Goal: Check status: Check status

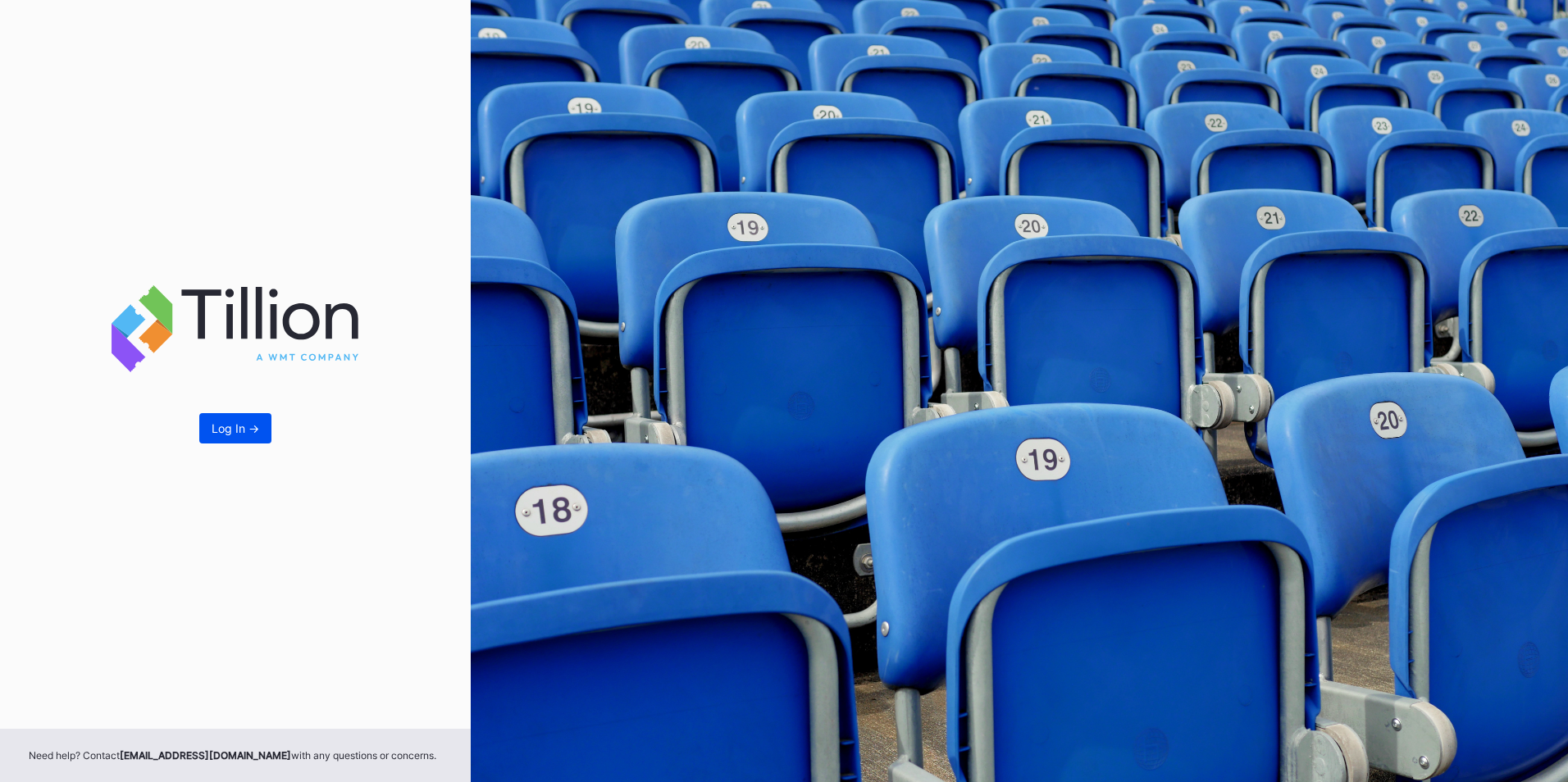
click at [249, 421] on button "Log In ->" at bounding box center [235, 428] width 72 height 30
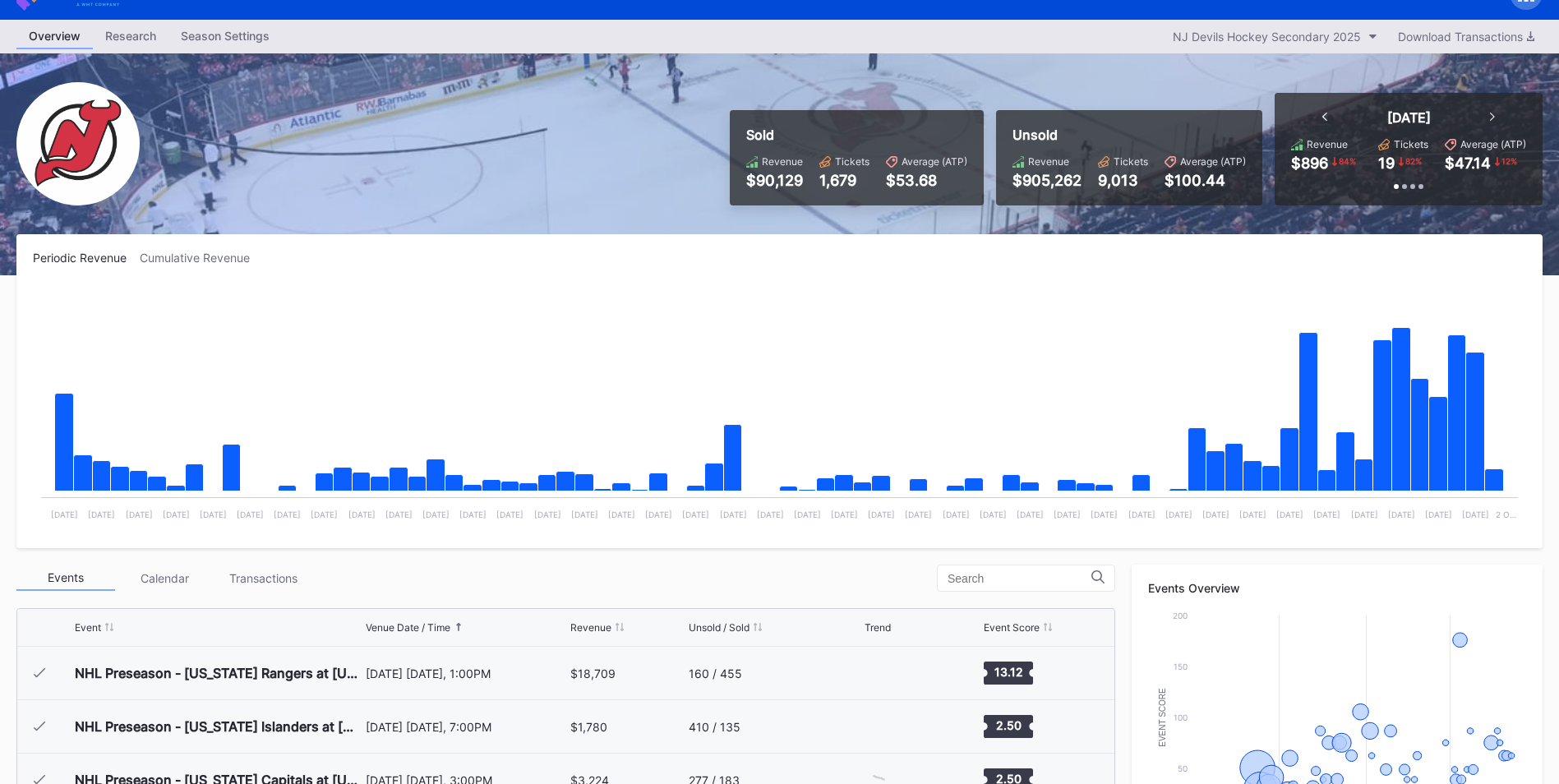
scroll to position [160, 0]
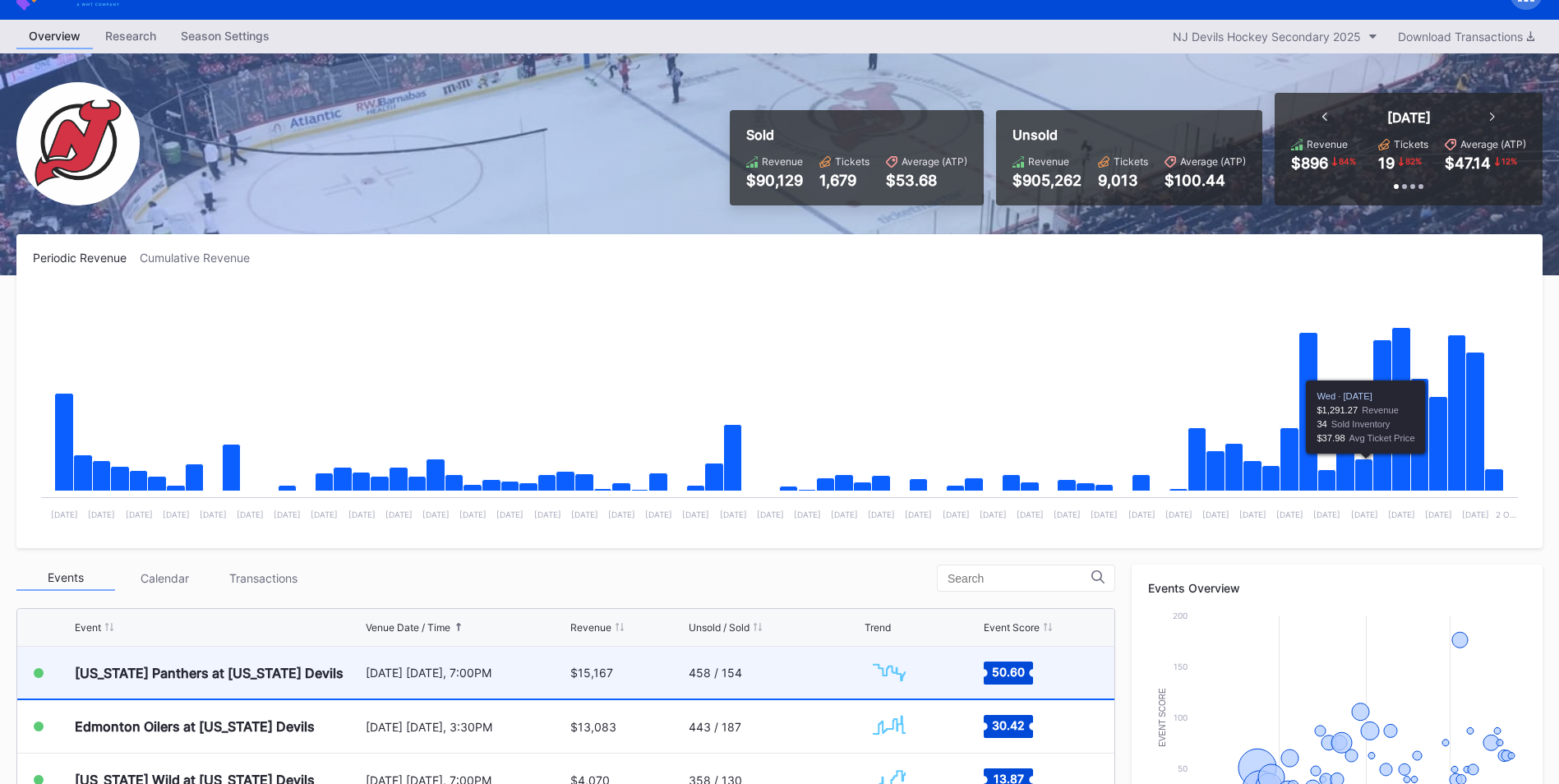
click at [577, 680] on div "$15,167" at bounding box center [627, 672] width 114 height 52
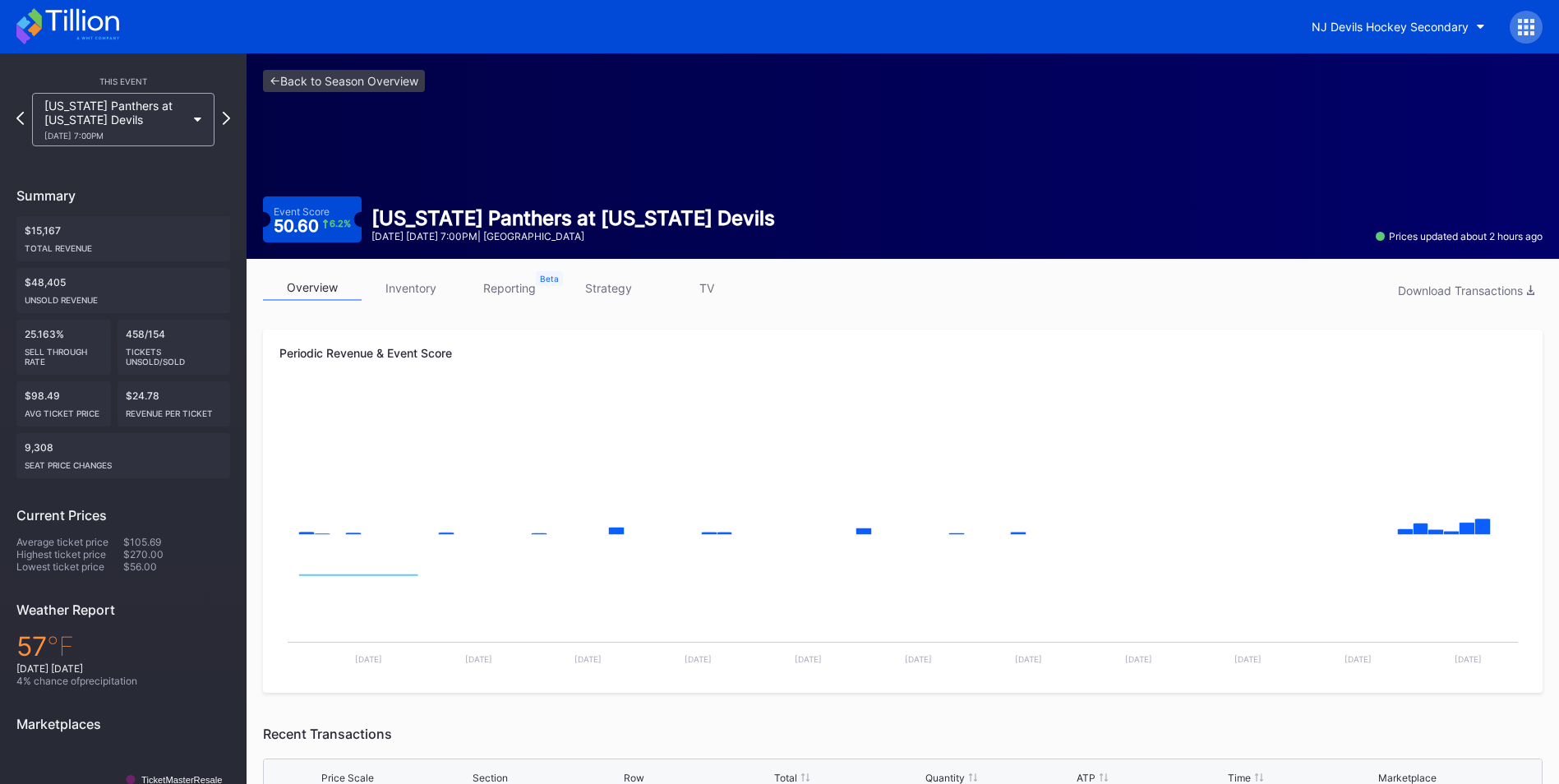
click at [388, 303] on div "overview inventory reporting strategy TV Download Transactions" at bounding box center [903, 292] width 1279 height 33
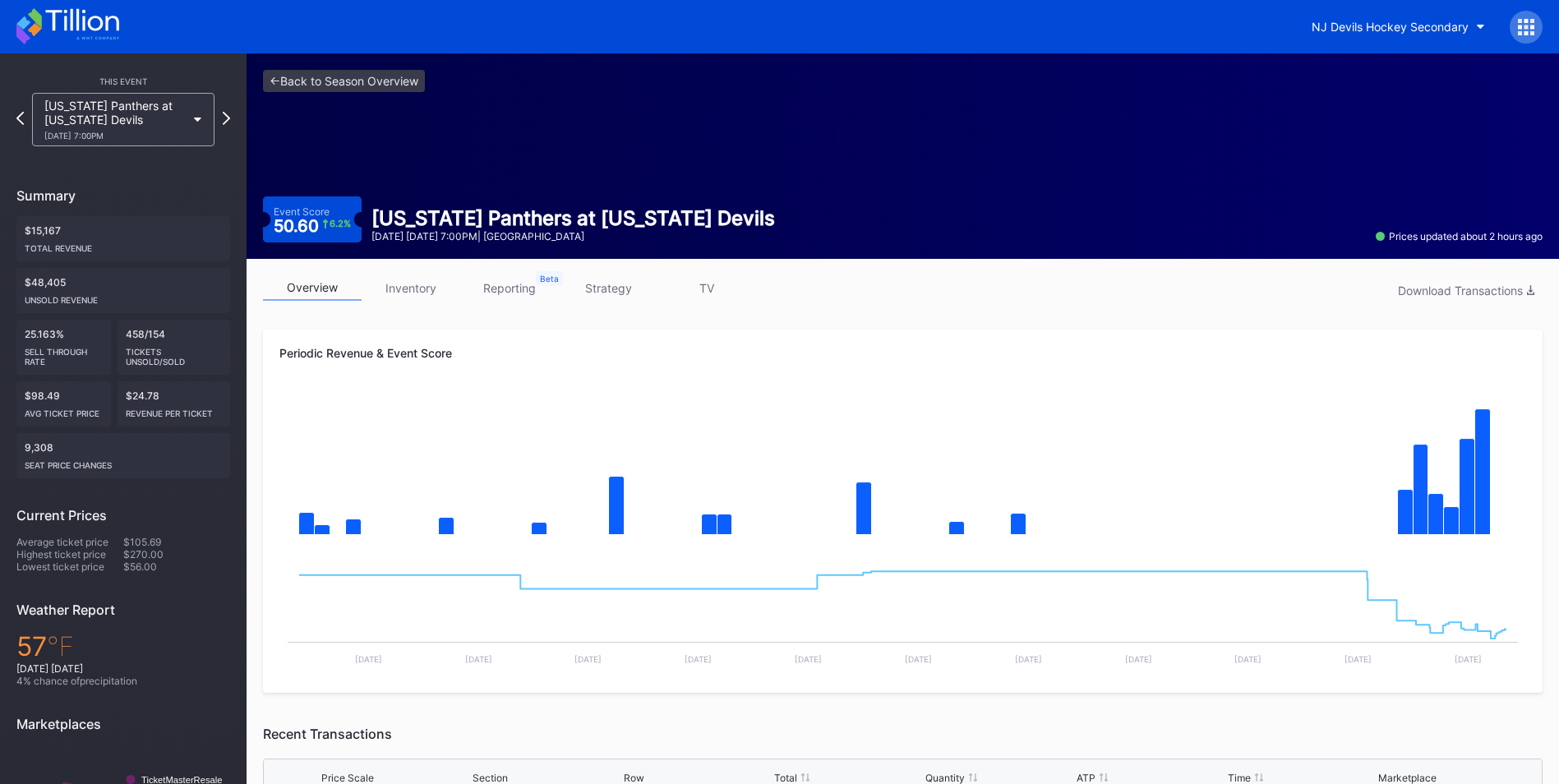
click at [392, 288] on link "inventory" at bounding box center [411, 288] width 99 height 26
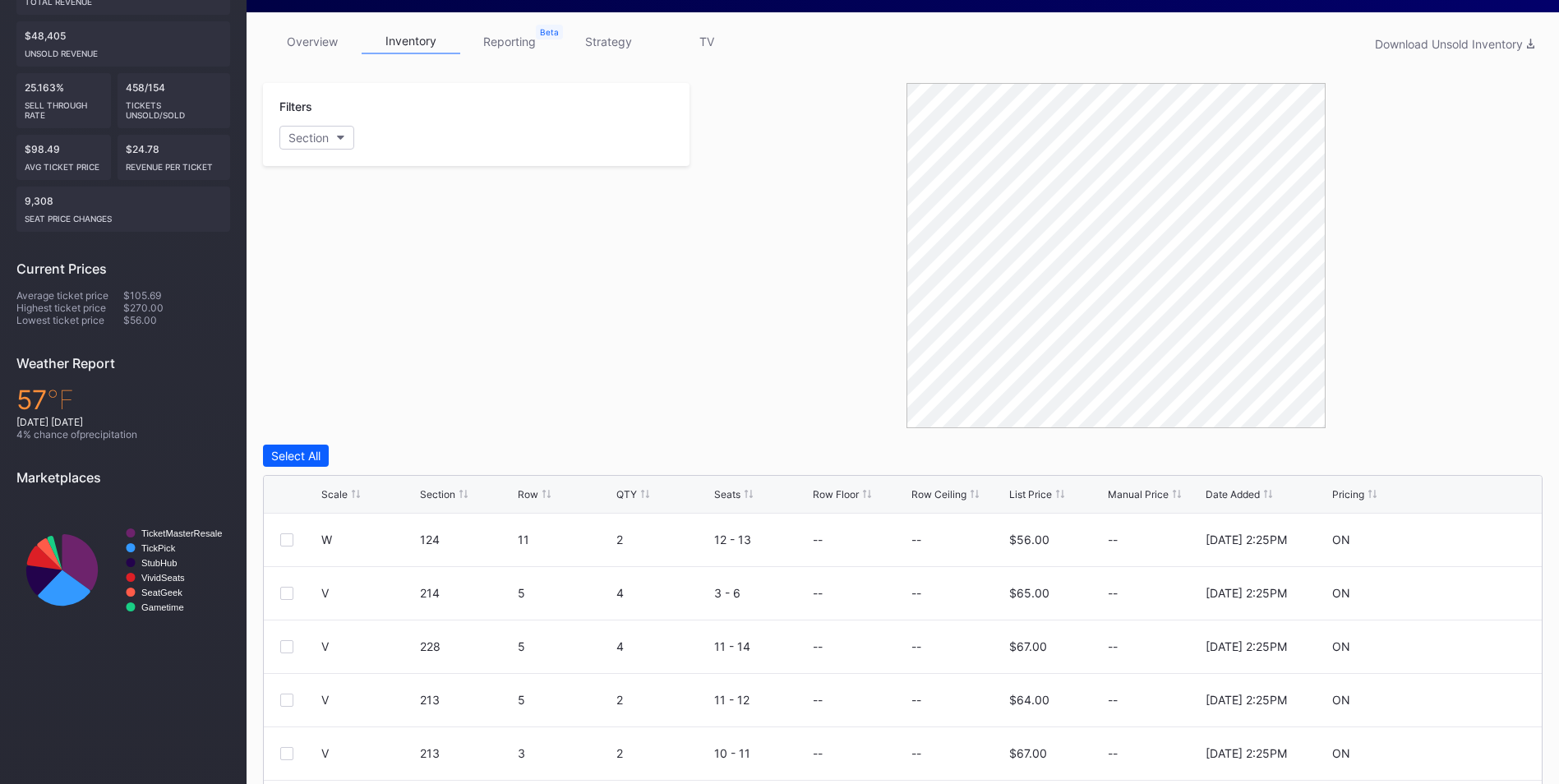
scroll to position [247, 0]
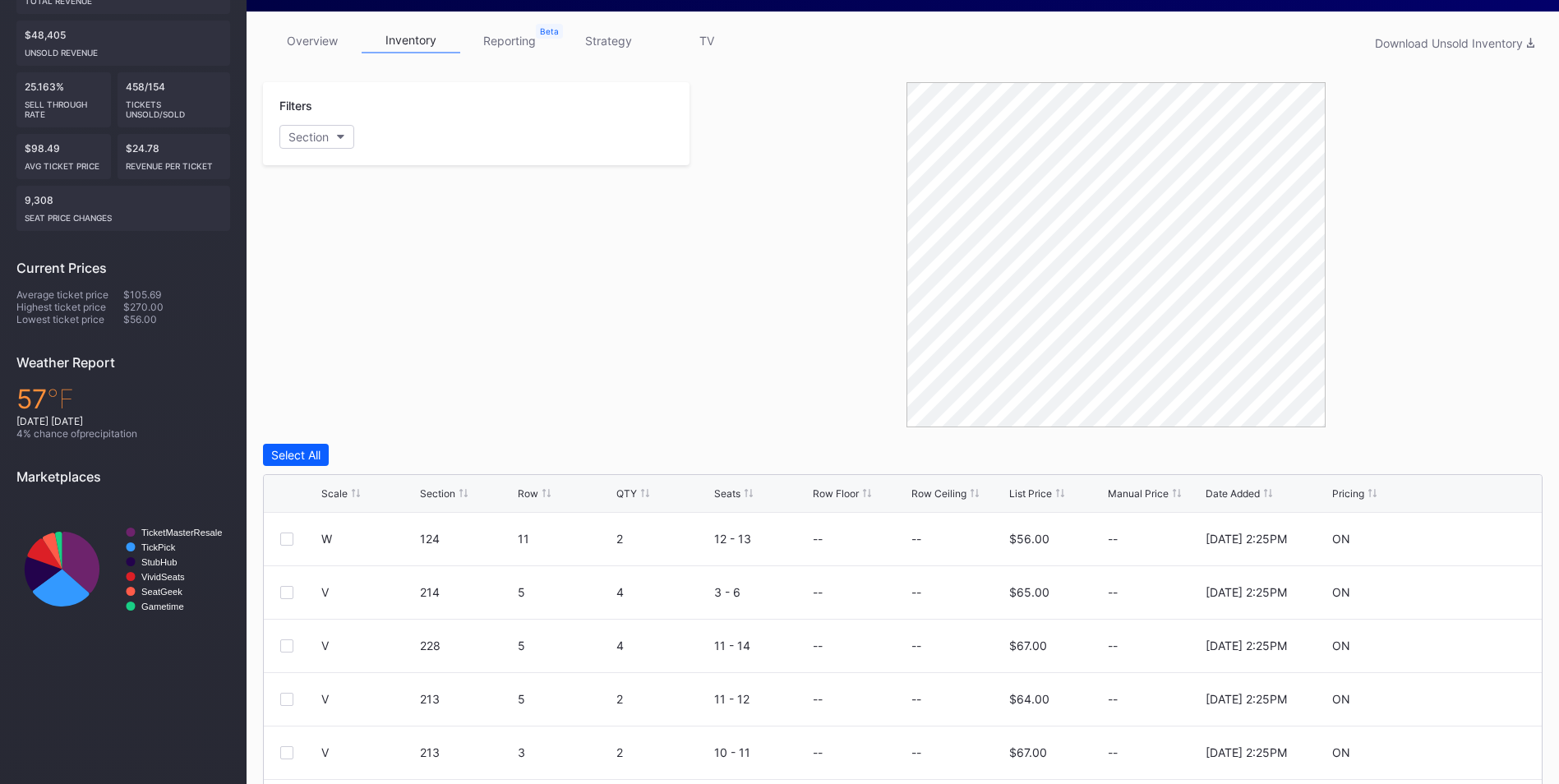
click at [1039, 497] on div "List Price" at bounding box center [1030, 493] width 43 height 13
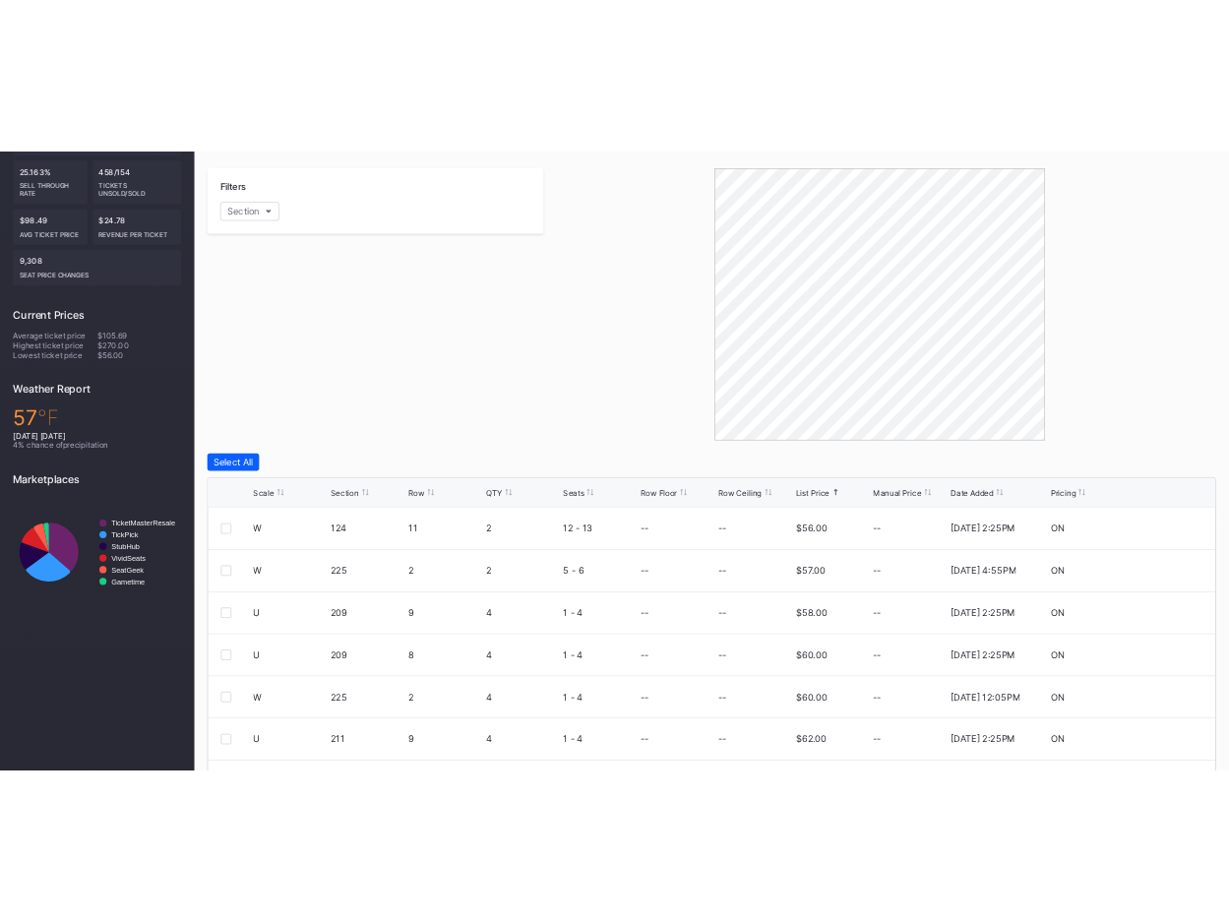
scroll to position [370, 0]
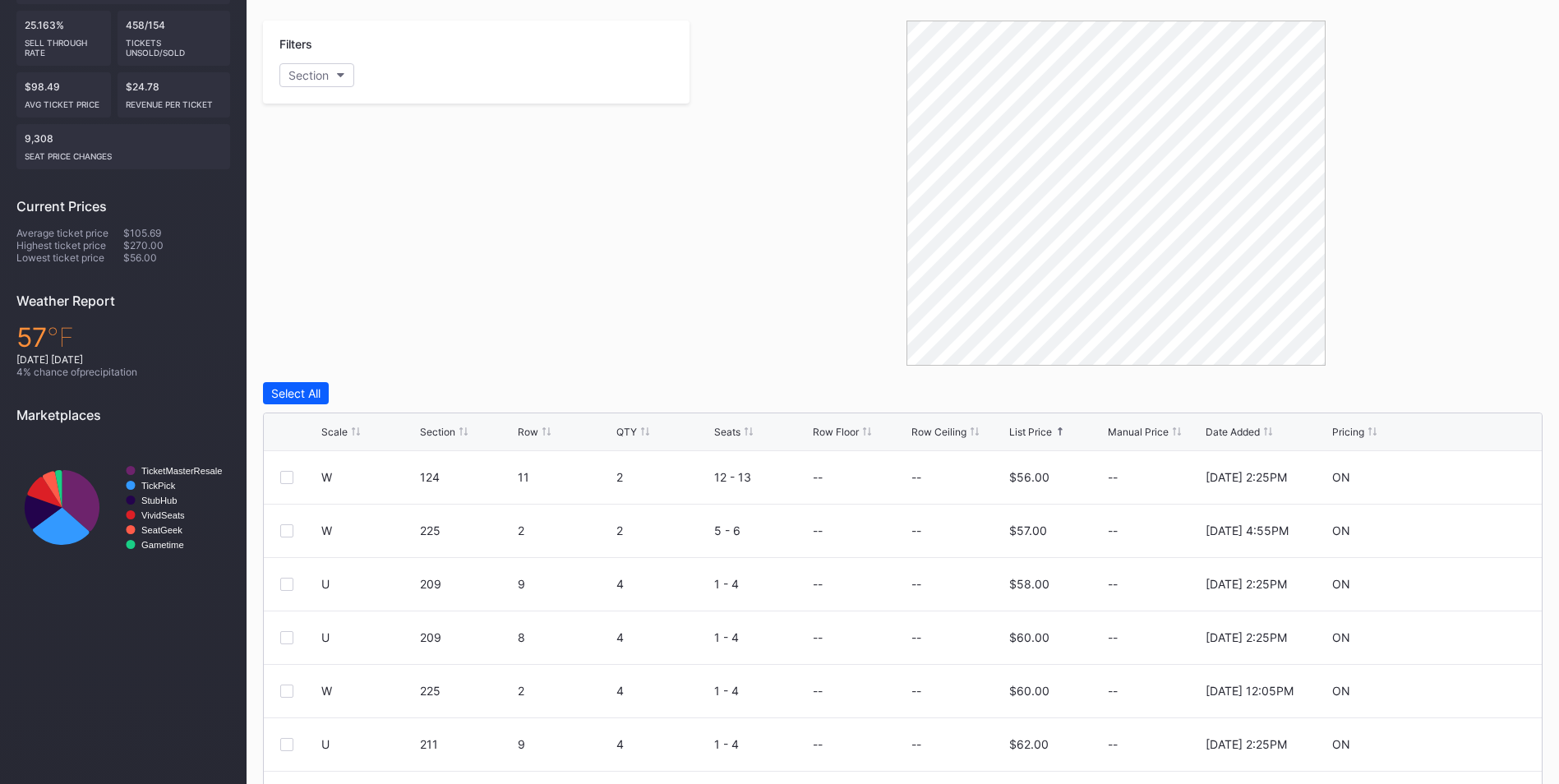
click at [343, 436] on div "Scale" at bounding box center [334, 432] width 26 height 13
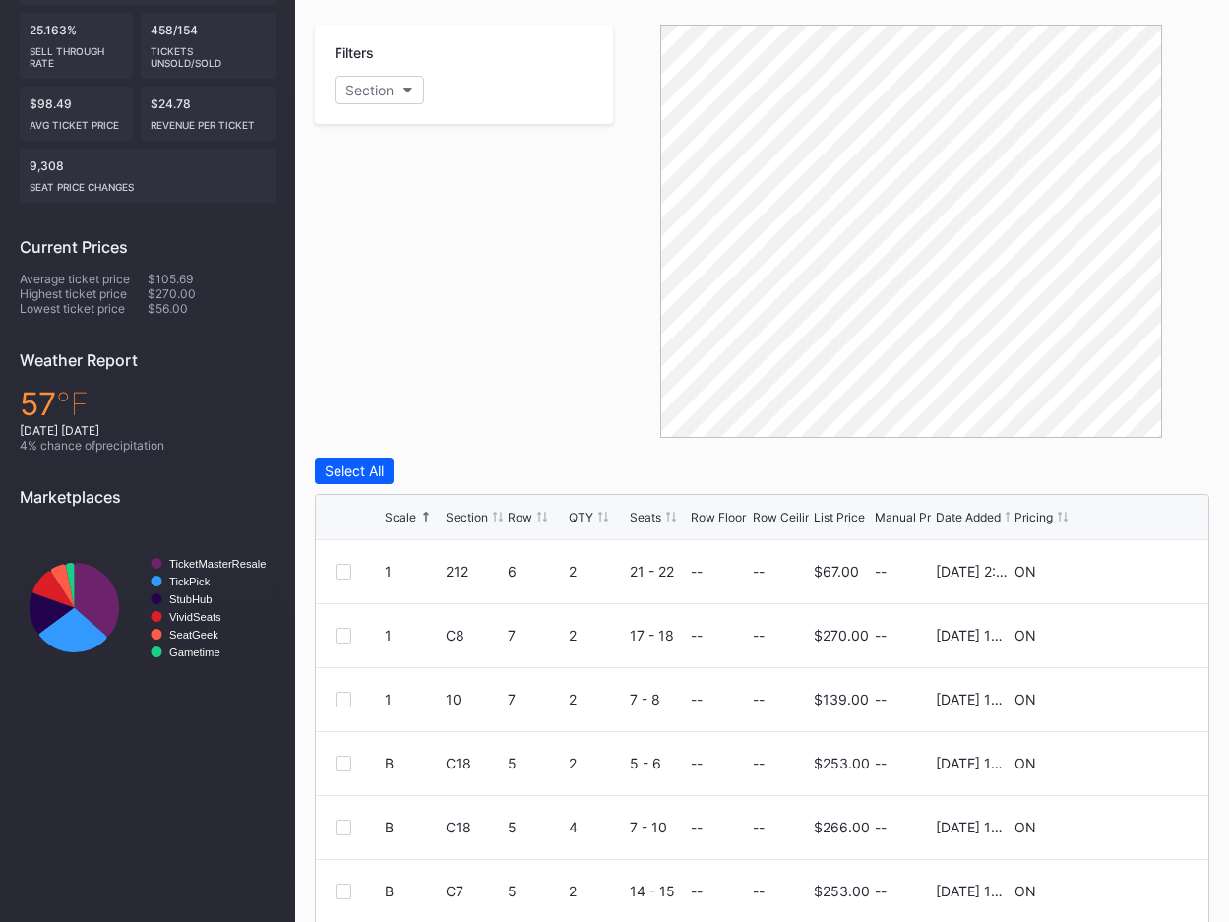
scroll to position [0, 0]
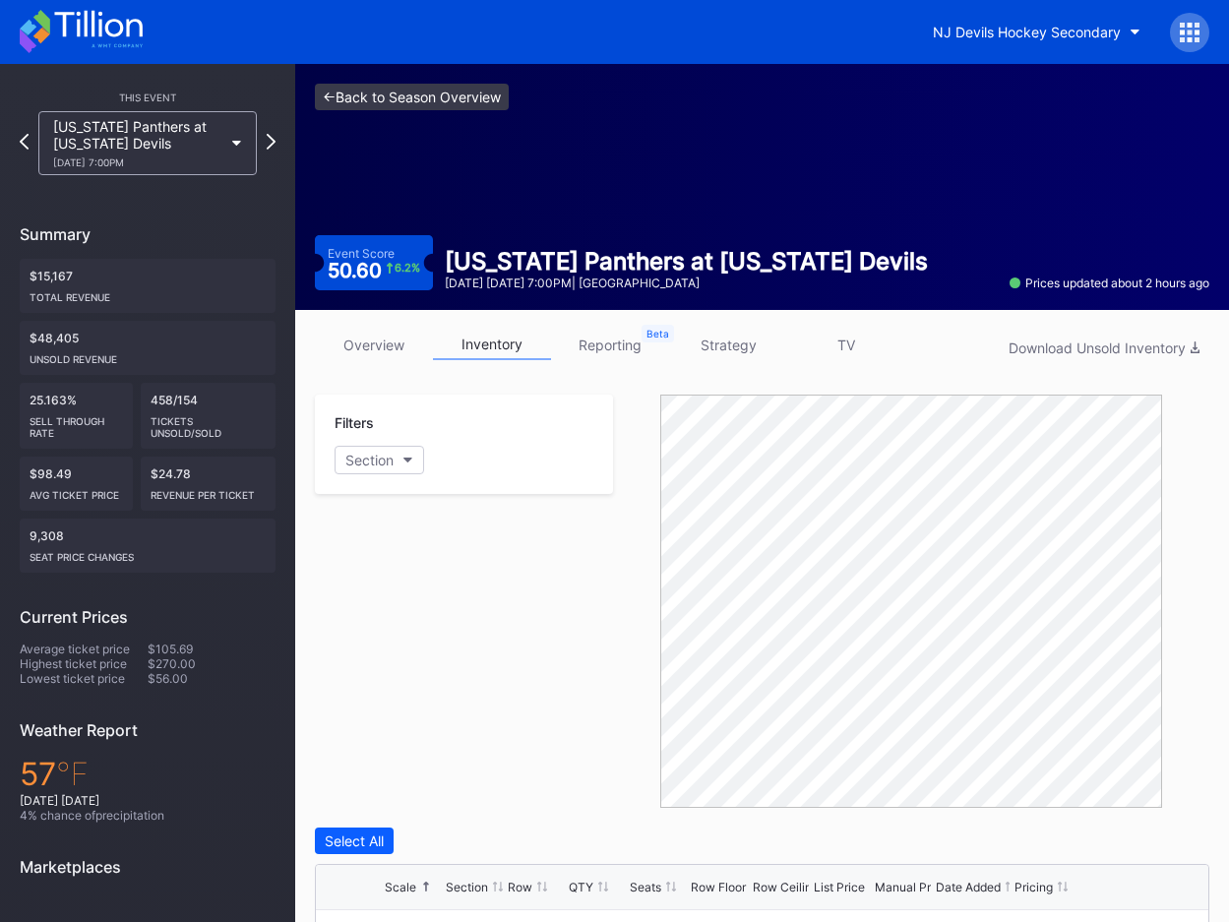
click at [361, 93] on link "<- Back to Season Overview" at bounding box center [412, 97] width 194 height 27
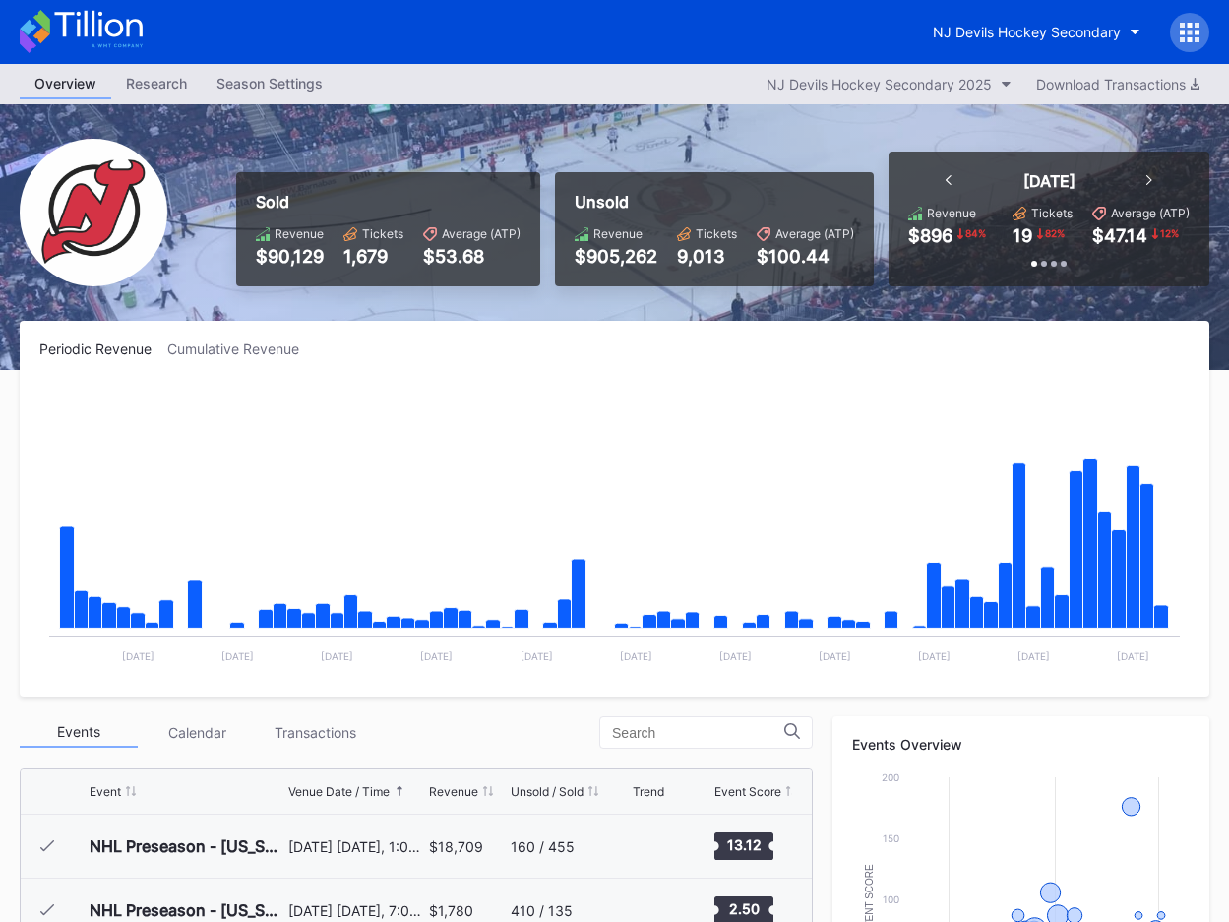
scroll to position [192, 0]
